Goal: Check status: Check status

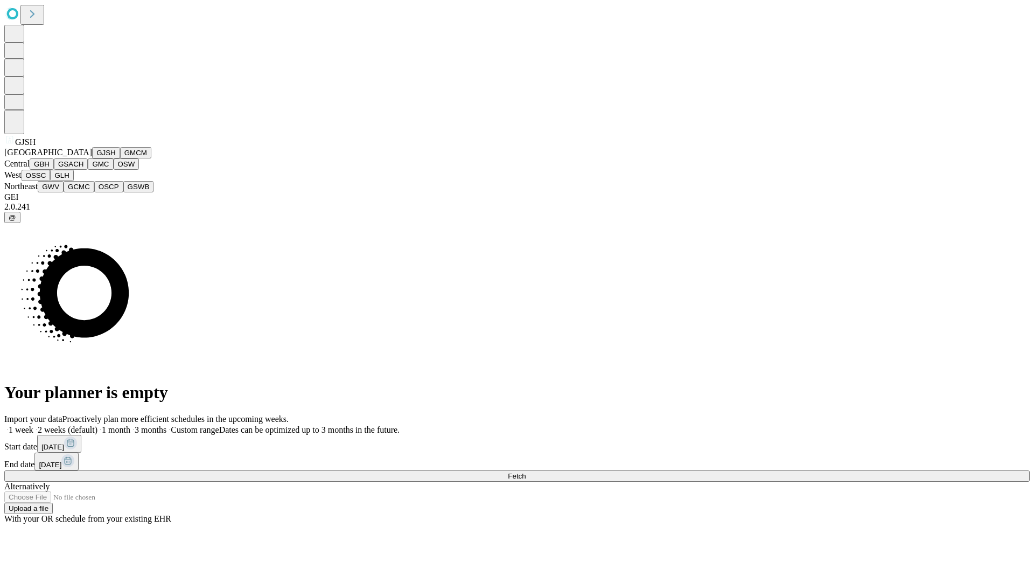
click at [92, 158] on button "GJSH" at bounding box center [106, 152] width 28 height 11
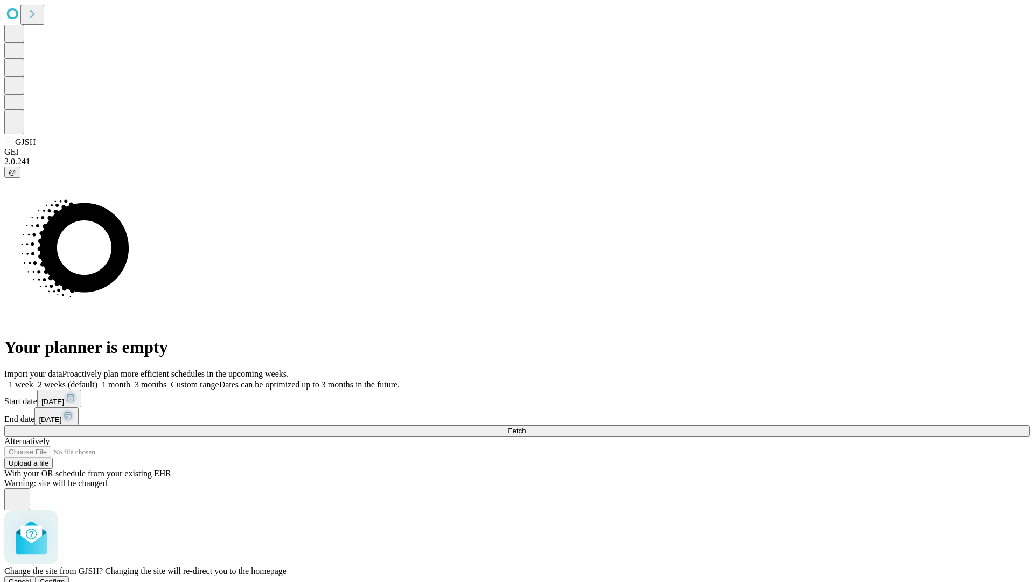
click at [65, 578] on span "Confirm" at bounding box center [52, 582] width 25 height 8
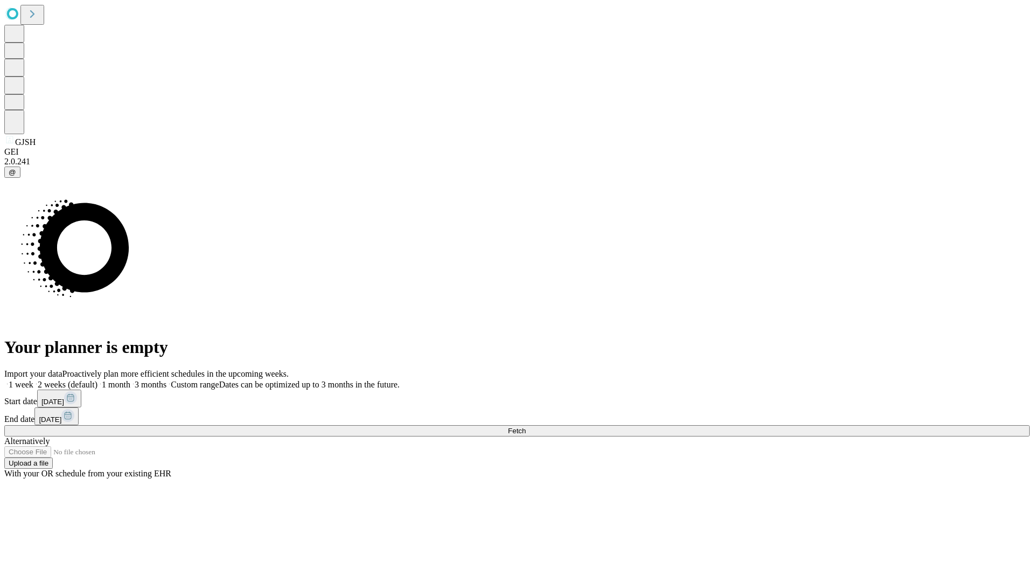
click at [33, 380] on label "1 week" at bounding box center [18, 384] width 29 height 9
click at [526, 427] on span "Fetch" at bounding box center [517, 431] width 18 height 8
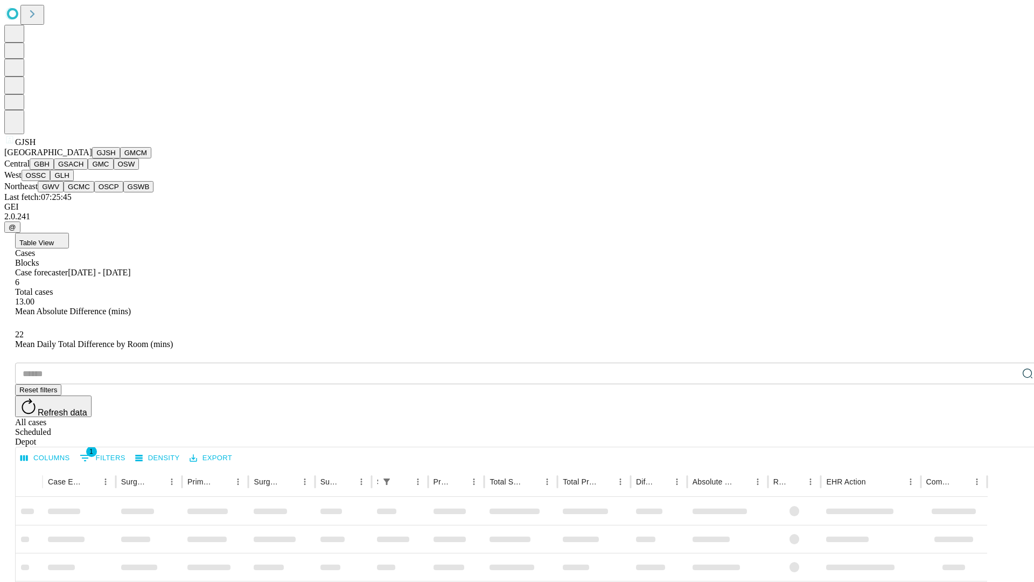
click at [120, 158] on button "GMCM" at bounding box center [135, 152] width 31 height 11
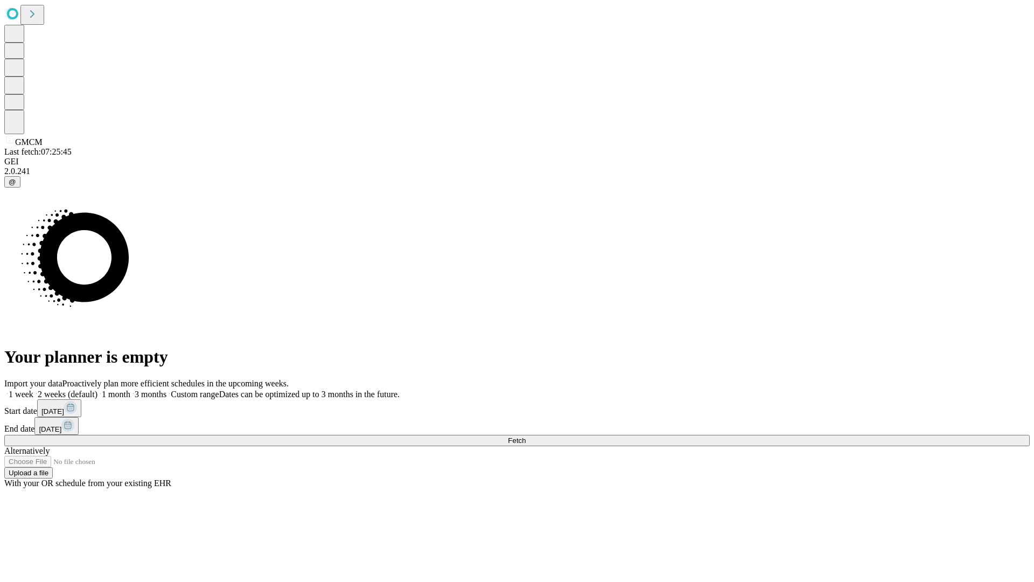
click at [33, 390] on label "1 week" at bounding box center [18, 394] width 29 height 9
click at [526, 436] on span "Fetch" at bounding box center [517, 440] width 18 height 8
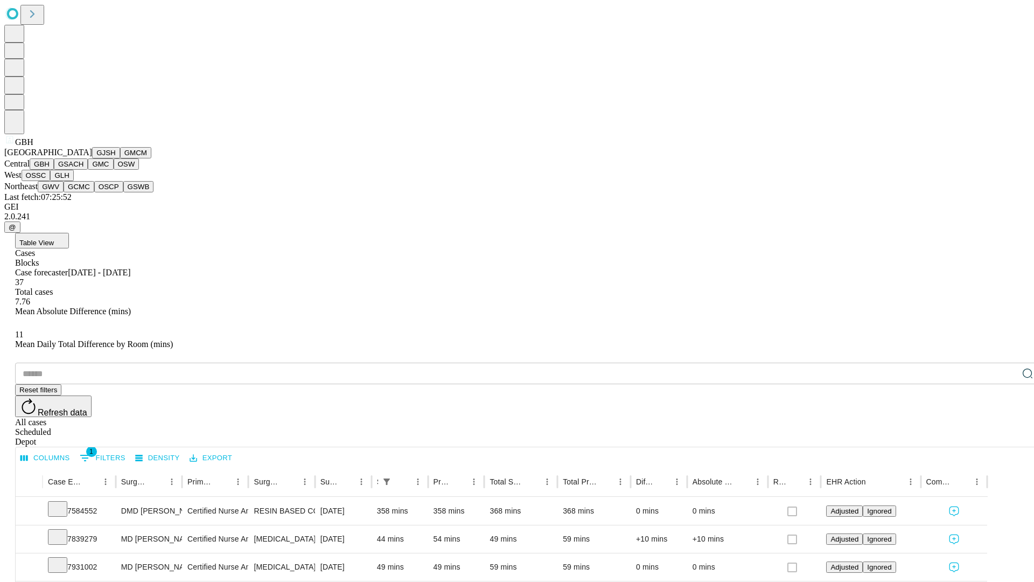
click at [84, 170] on button "GSACH" at bounding box center [71, 163] width 34 height 11
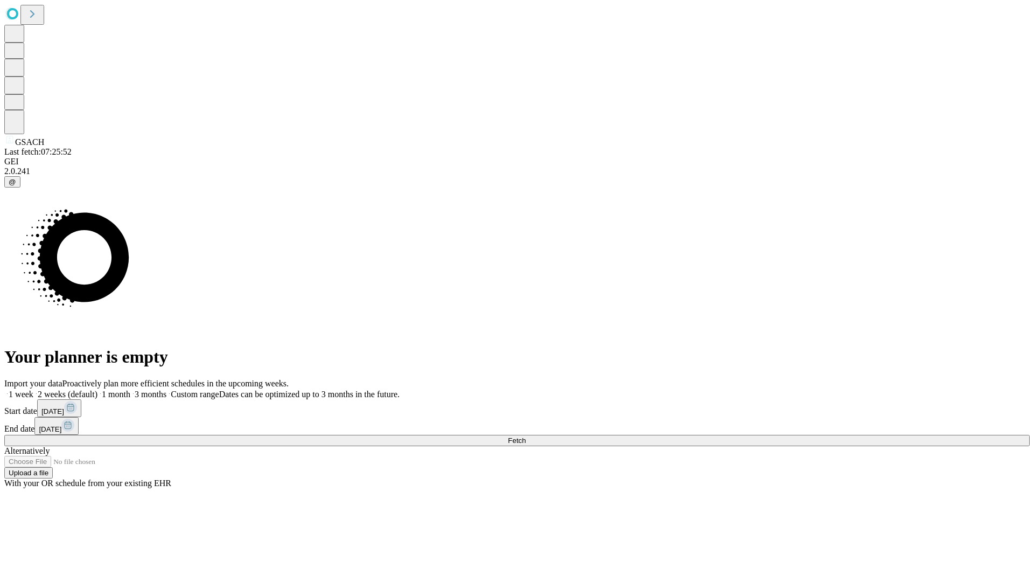
click at [33, 390] on label "1 week" at bounding box center [18, 394] width 29 height 9
click at [526, 436] on span "Fetch" at bounding box center [517, 440] width 18 height 8
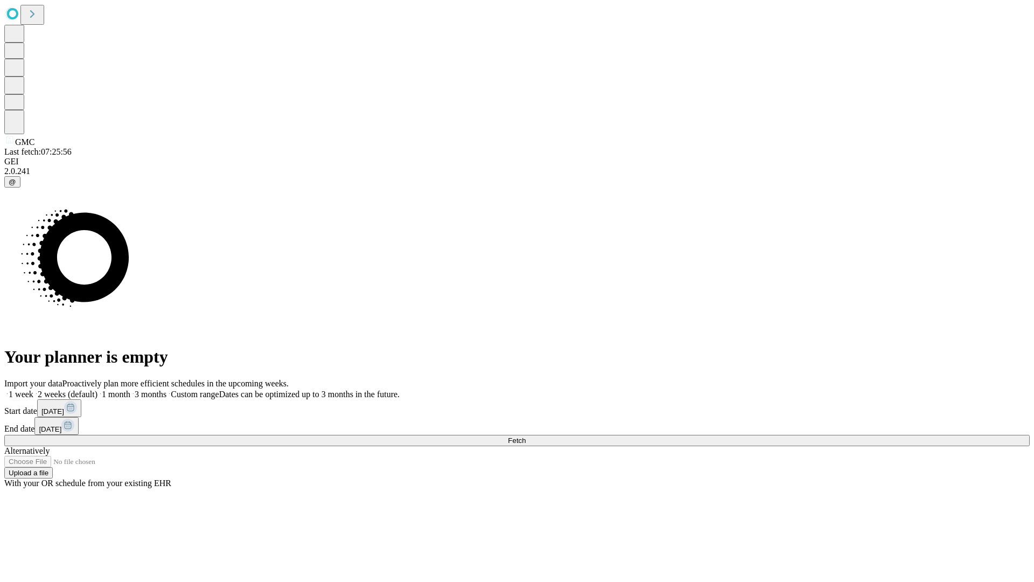
click at [33, 390] on label "1 week" at bounding box center [18, 394] width 29 height 9
click at [526, 436] on span "Fetch" at bounding box center [517, 440] width 18 height 8
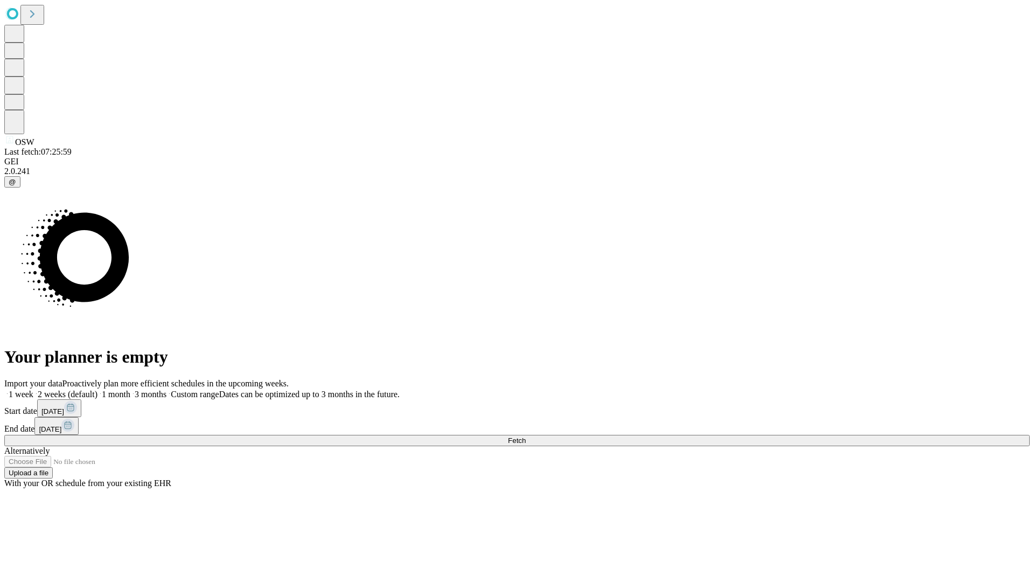
click at [33, 390] on label "1 week" at bounding box center [18, 394] width 29 height 9
click at [526, 436] on span "Fetch" at bounding box center [517, 440] width 18 height 8
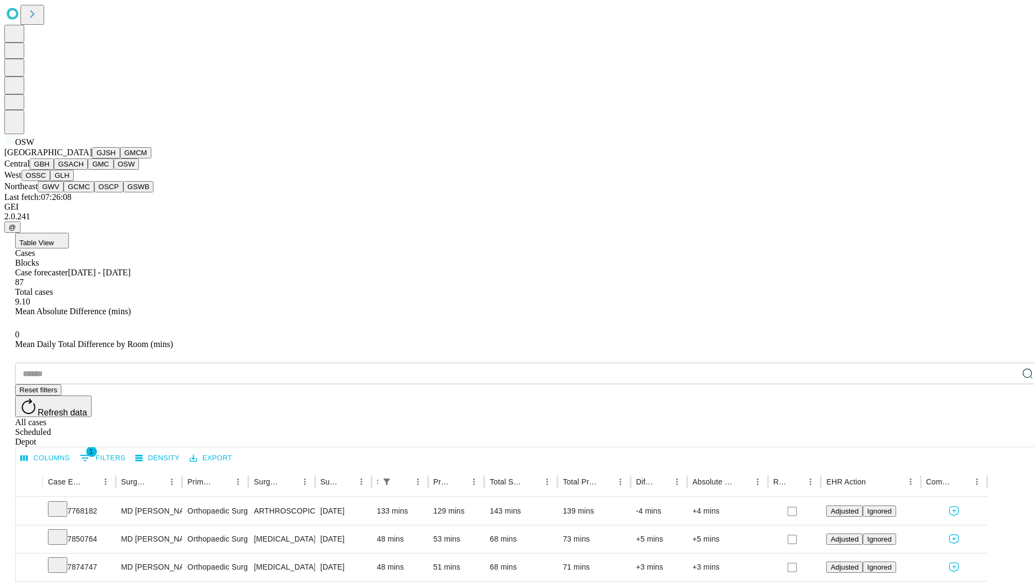
click at [51, 181] on button "OSSC" at bounding box center [36, 175] width 29 height 11
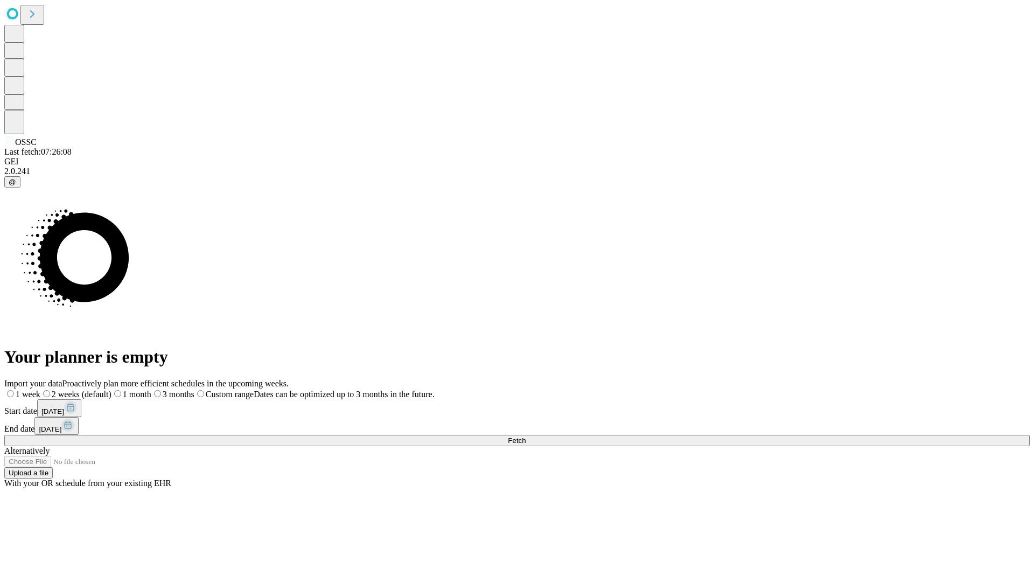
click at [526, 436] on span "Fetch" at bounding box center [517, 440] width 18 height 8
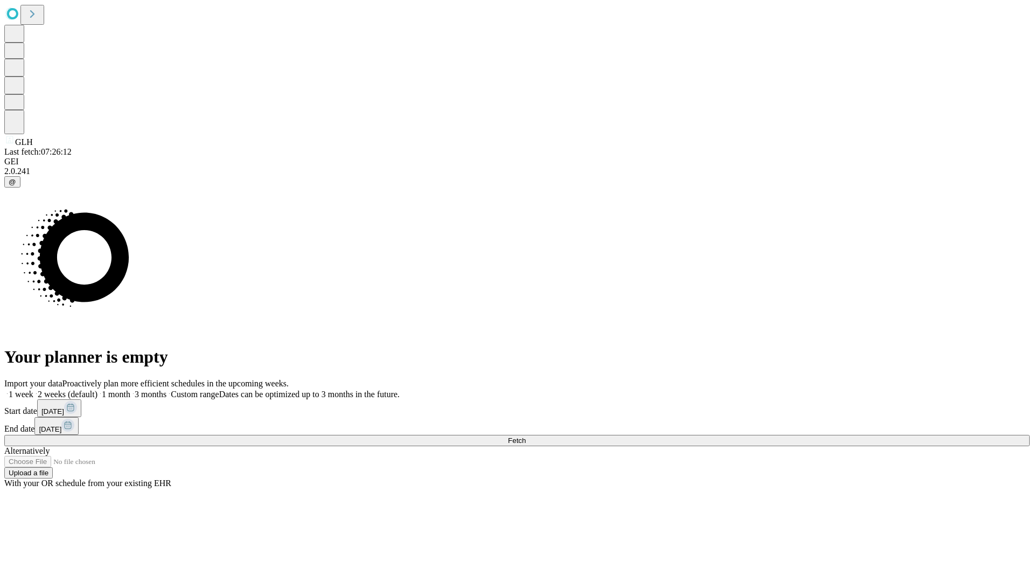
click at [33, 390] on label "1 week" at bounding box center [18, 394] width 29 height 9
click at [526, 436] on span "Fetch" at bounding box center [517, 440] width 18 height 8
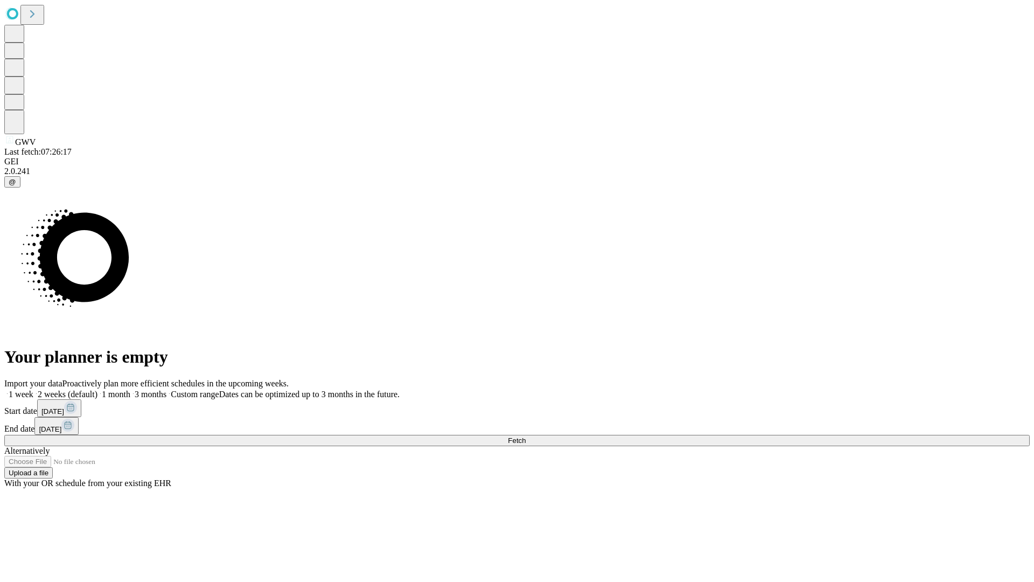
click at [33, 390] on label "1 week" at bounding box center [18, 394] width 29 height 9
click at [526, 436] on span "Fetch" at bounding box center [517, 440] width 18 height 8
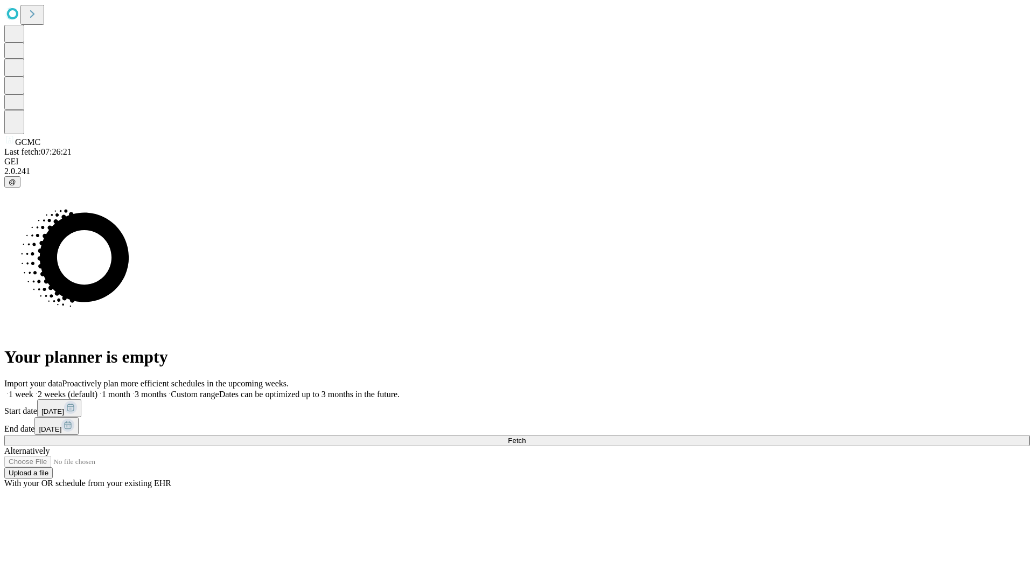
click at [33, 390] on label "1 week" at bounding box center [18, 394] width 29 height 9
click at [526, 436] on span "Fetch" at bounding box center [517, 440] width 18 height 8
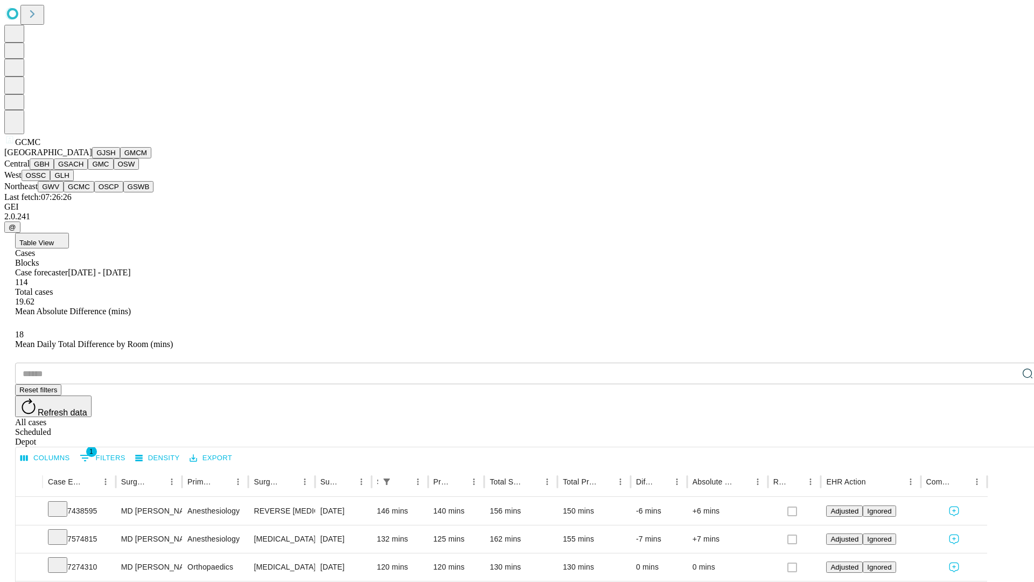
click at [94, 192] on button "OSCP" at bounding box center [108, 186] width 29 height 11
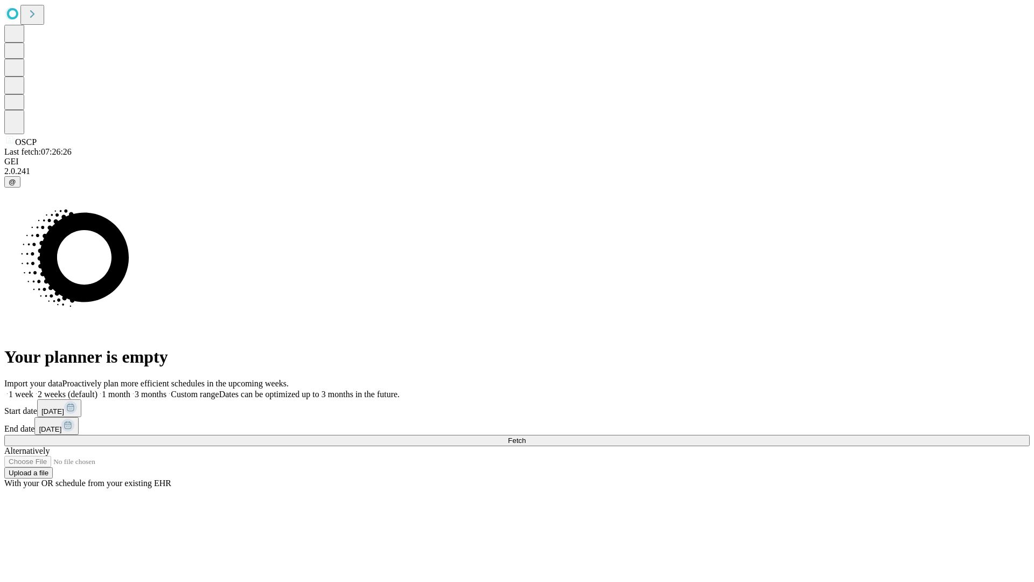
click at [33, 390] on label "1 week" at bounding box center [18, 394] width 29 height 9
click at [526, 436] on span "Fetch" at bounding box center [517, 440] width 18 height 8
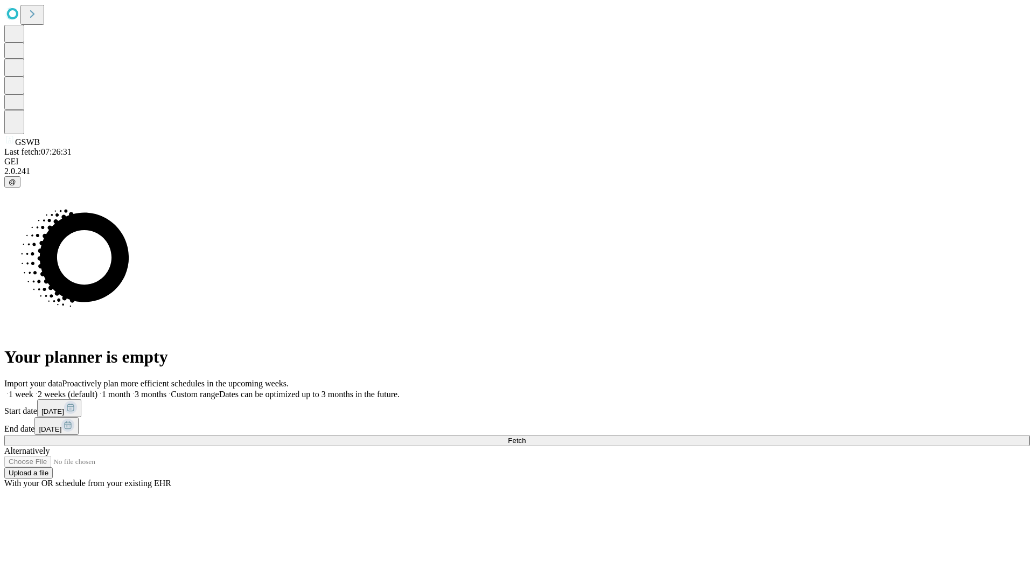
click at [526, 436] on span "Fetch" at bounding box center [517, 440] width 18 height 8
